Goal: Transaction & Acquisition: Subscribe to service/newsletter

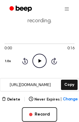
scroll to position [42, 0]
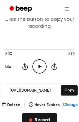
click at [33, 117] on button "Record" at bounding box center [39, 120] width 35 height 14
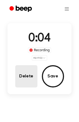
click at [25, 71] on button "Delete" at bounding box center [26, 76] width 22 height 22
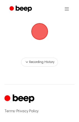
click at [39, 34] on span "button" at bounding box center [40, 31] width 24 height 24
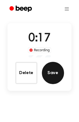
click at [55, 77] on button "Save" at bounding box center [53, 73] width 22 height 22
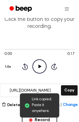
scroll to position [91, 0]
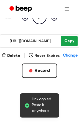
click at [66, 43] on button "Copy" at bounding box center [69, 41] width 16 height 10
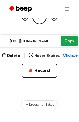
click at [72, 40] on button "Copy" at bounding box center [69, 41] width 16 height 10
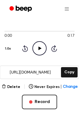
scroll to position [60, 0]
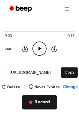
click at [54, 103] on button "Record" at bounding box center [39, 102] width 35 height 14
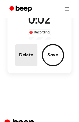
click at [28, 59] on button "Delete" at bounding box center [26, 55] width 22 height 22
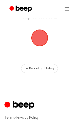
scroll to position [35, 0]
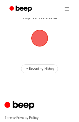
click at [40, 40] on span "button" at bounding box center [40, 38] width 22 height 22
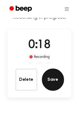
click at [48, 78] on button "Save" at bounding box center [53, 80] width 22 height 22
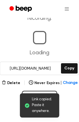
scroll to position [50, 0]
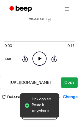
click at [64, 82] on button "Copy" at bounding box center [69, 82] width 16 height 10
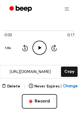
scroll to position [60, 0]
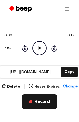
click at [31, 99] on button "Record" at bounding box center [39, 101] width 35 height 14
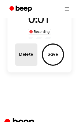
click at [17, 52] on button "Delete" at bounding box center [26, 54] width 22 height 22
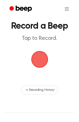
scroll to position [7, 0]
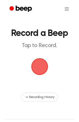
click at [44, 69] on span "button" at bounding box center [39, 66] width 21 height 21
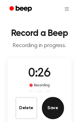
click at [55, 111] on button "Save" at bounding box center [53, 108] width 22 height 22
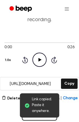
scroll to position [48, 0]
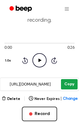
click at [70, 83] on button "Copy" at bounding box center [69, 84] width 16 height 10
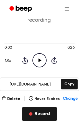
click at [39, 116] on button "Record" at bounding box center [39, 114] width 35 height 14
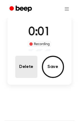
click at [22, 68] on button "Delete" at bounding box center [26, 67] width 22 height 22
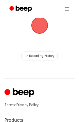
click at [41, 31] on span "button" at bounding box center [39, 25] width 27 height 27
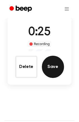
click at [54, 74] on button "Save" at bounding box center [53, 67] width 22 height 22
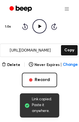
scroll to position [84, 0]
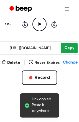
click at [74, 49] on button "Copy" at bounding box center [69, 48] width 16 height 10
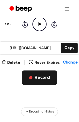
click at [44, 77] on button "Record" at bounding box center [39, 77] width 35 height 14
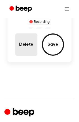
click at [29, 48] on button "Delete" at bounding box center [26, 44] width 22 height 22
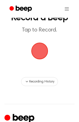
scroll to position [22, 0]
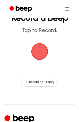
click at [39, 52] on span "button" at bounding box center [39, 51] width 29 height 29
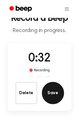
click at [53, 94] on button "Save" at bounding box center [53, 93] width 22 height 22
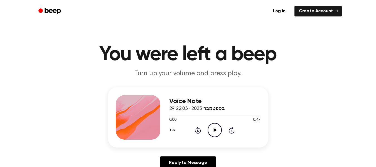
click at [216, 130] on icon "Play Audio" at bounding box center [215, 130] width 14 height 14
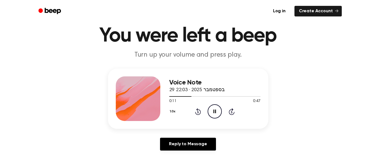
scroll to position [18, 0]
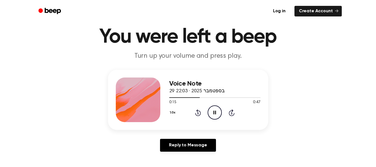
click at [168, 96] on div "Voice Note 29 בספטמבר 2025 · 22:03 0:15 0:47 Your browser does not support the …" at bounding box center [188, 100] width 160 height 60
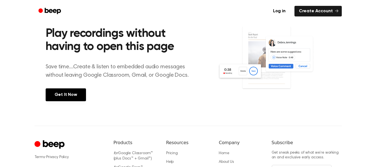
scroll to position [218, 0]
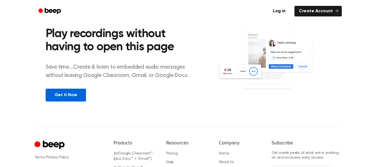
click at [60, 97] on link "Get It Now" at bounding box center [66, 95] width 40 height 13
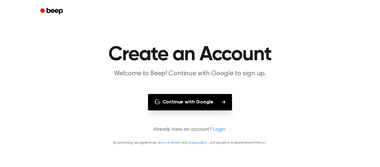
click at [178, 104] on button "Continue with Google" at bounding box center [190, 102] width 84 height 16
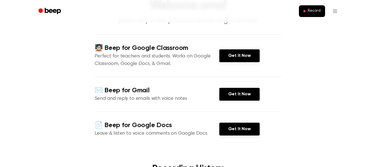
scroll to position [44, 0]
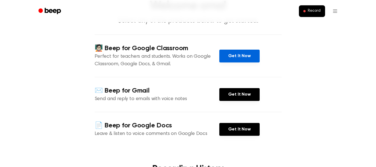
click at [231, 59] on link "Get It Now" at bounding box center [239, 56] width 40 height 13
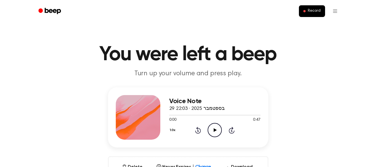
click at [217, 131] on icon "Play Audio" at bounding box center [215, 130] width 14 height 14
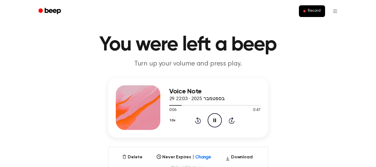
scroll to position [10, 0]
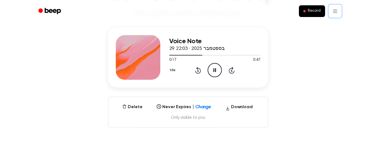
scroll to position [60, 0]
click at [218, 64] on circle at bounding box center [215, 70] width 14 height 14
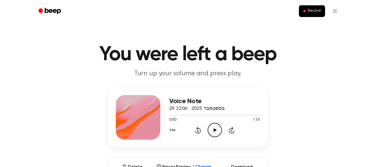
click at [215, 128] on icon "Play Audio" at bounding box center [215, 130] width 14 height 14
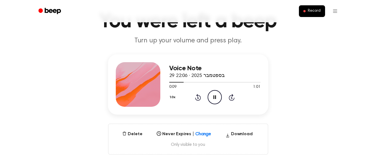
scroll to position [33, 0]
click at [215, 94] on icon "Pause Audio" at bounding box center [215, 97] width 14 height 14
